Goal: Task Accomplishment & Management: Manage account settings

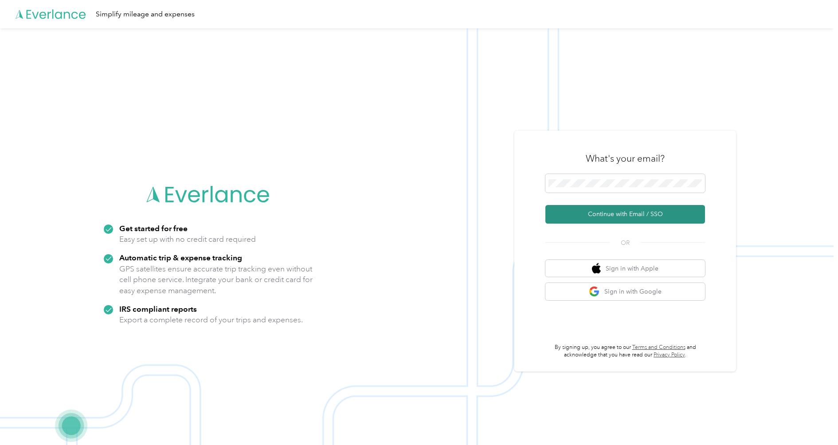
click at [592, 219] on button "Continue with Email / SSO" at bounding box center [625, 214] width 160 height 19
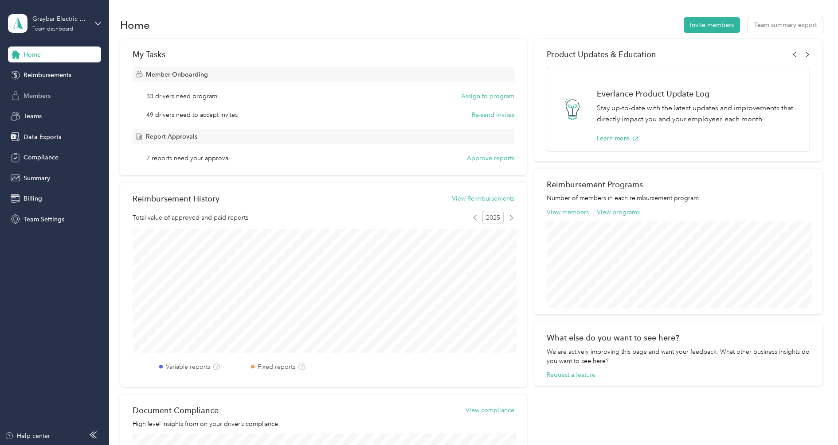
click at [37, 94] on span "Members" at bounding box center [36, 95] width 27 height 9
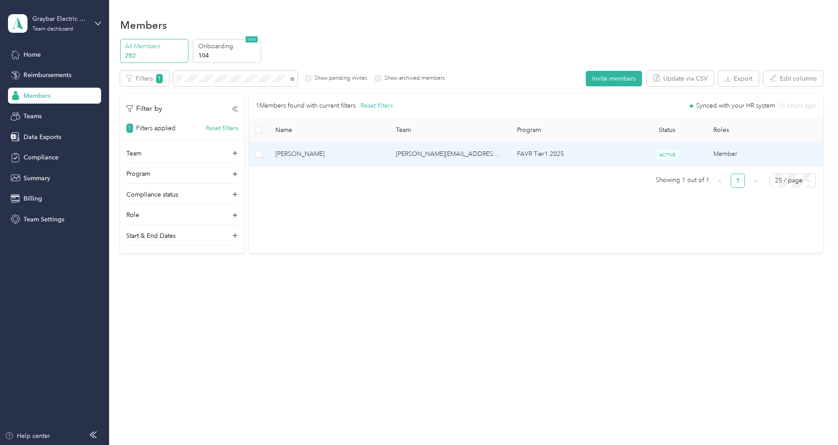
click at [310, 155] on span "[PERSON_NAME]" at bounding box center [328, 154] width 107 height 10
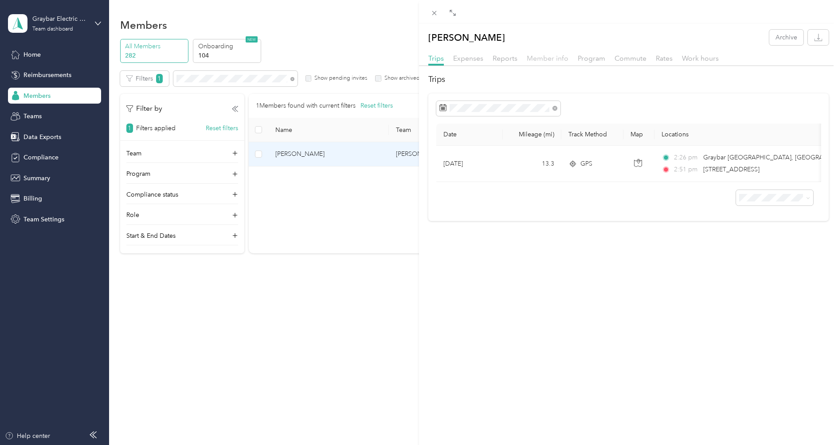
click at [566, 61] on span "Member info" at bounding box center [548, 58] width 42 height 8
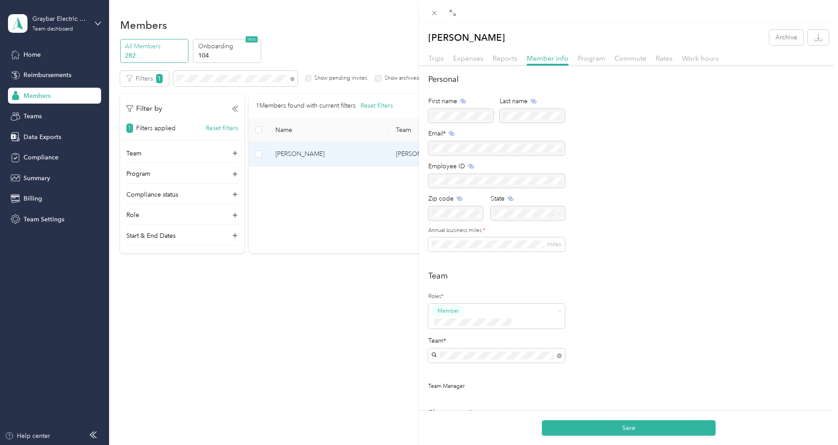
click at [465, 361] on span "[PERSON_NAME][EMAIL_ADDRESS][PERSON_NAME][DOMAIN_NAME]" at bounding box center [485, 364] width 102 height 17
click at [600, 425] on button "Save" at bounding box center [629, 429] width 174 height 16
